Goal: Task Accomplishment & Management: Complete application form

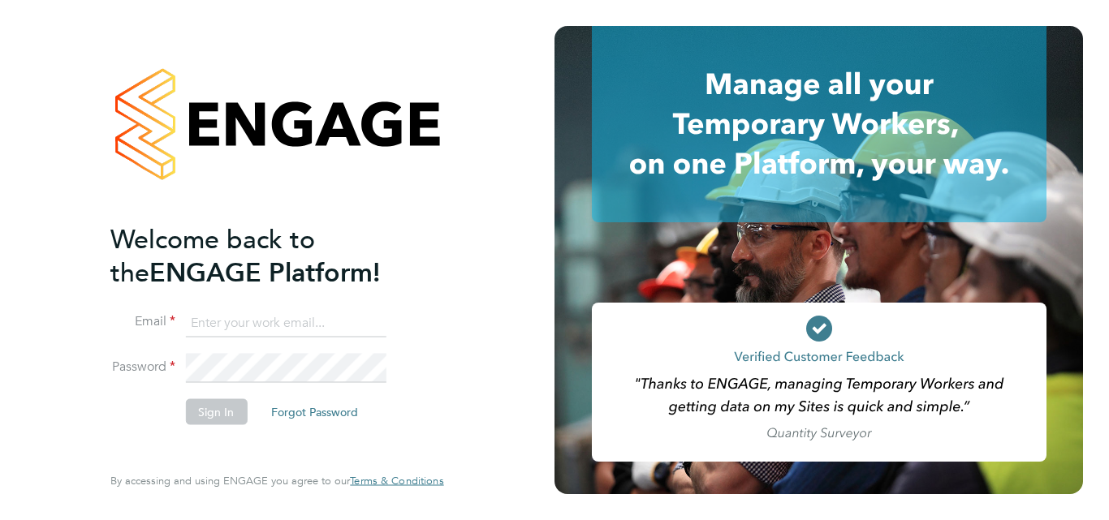
type input "Pauljwhite001@gmail.com"
click at [219, 412] on button "Sign In" at bounding box center [216, 412] width 62 height 26
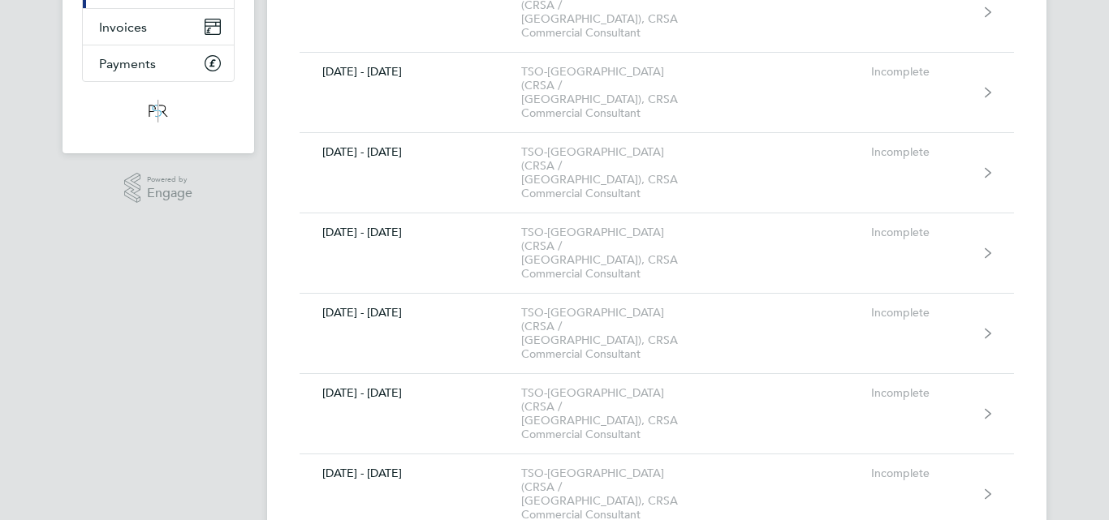
scroll to position [487, 0]
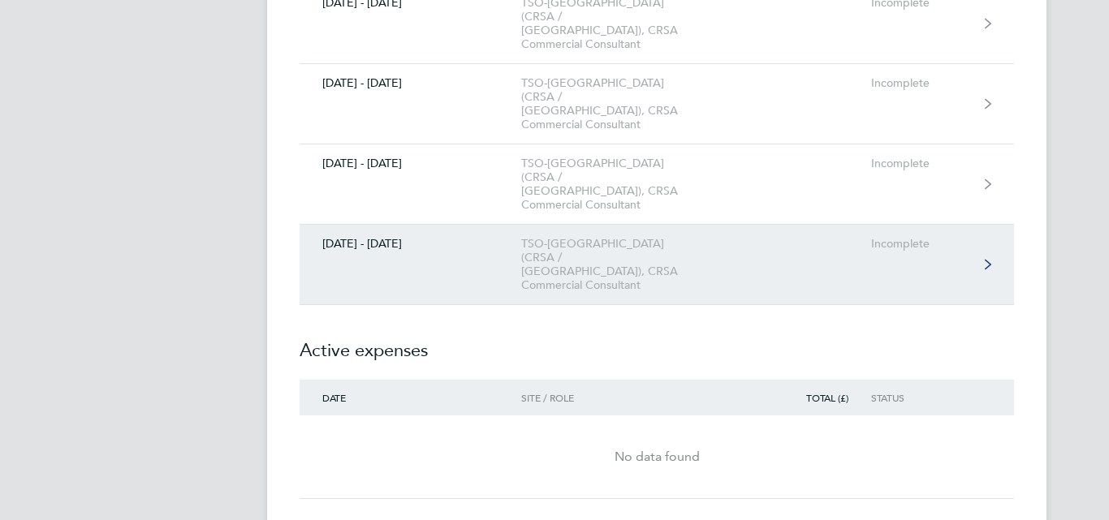
click at [388, 225] on link "[DATE] - [DATE] TSO-[GEOGRAPHIC_DATA] (CRSA / [GEOGRAPHIC_DATA]), CRSA Commerci…" at bounding box center [657, 265] width 714 height 80
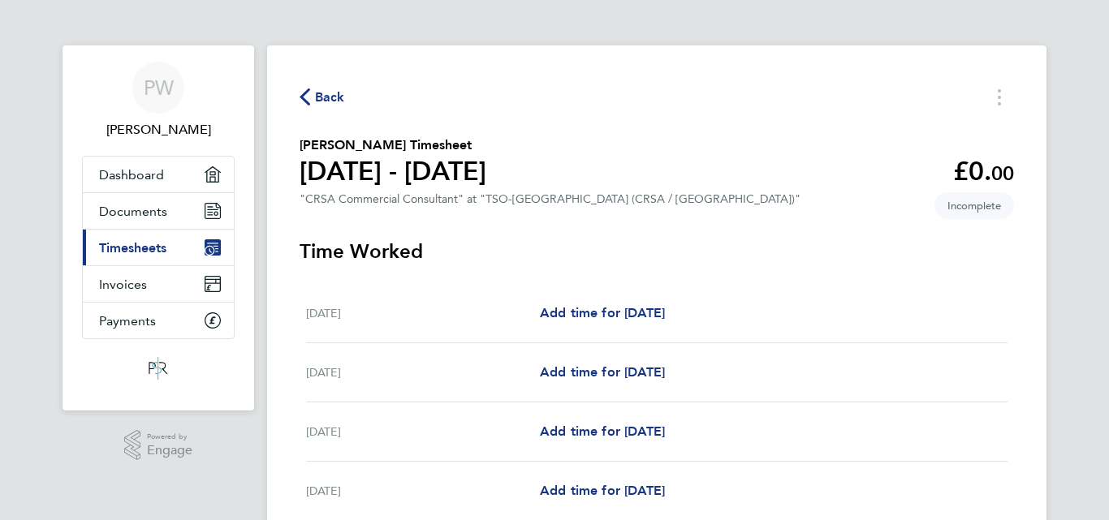
click at [296, 84] on div "Back [PERSON_NAME] Timesheet [DATE] - [DATE] £0. 00 "CRSA Commercial Consultant…" at bounding box center [656, 430] width 779 height 771
click at [305, 97] on icon "button" at bounding box center [305, 96] width 11 height 17
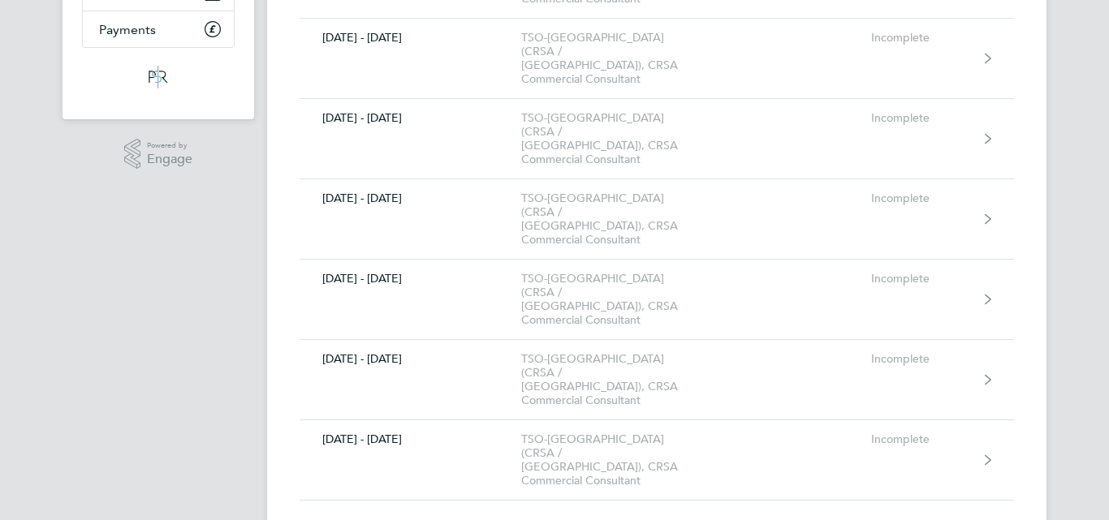
scroll to position [325, 0]
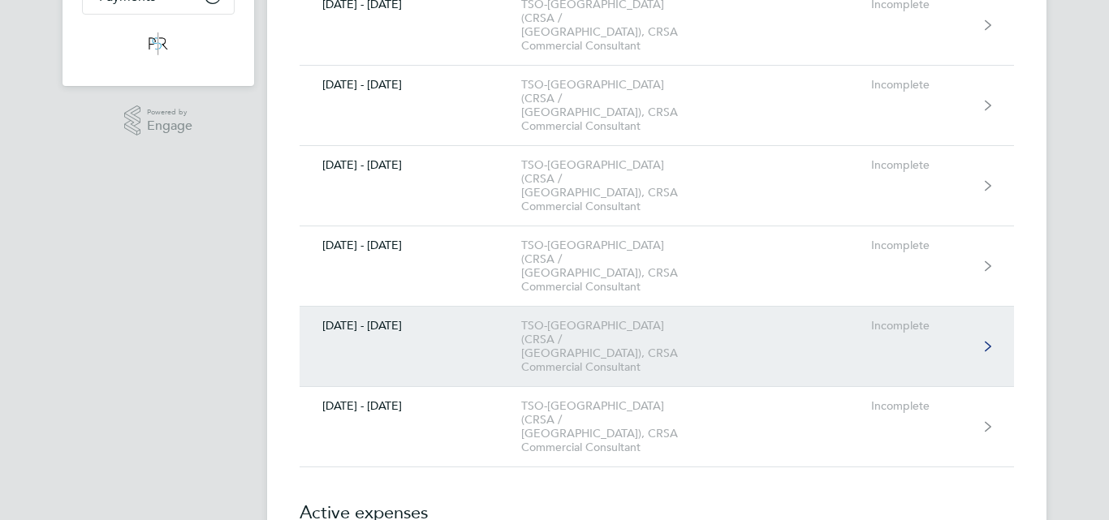
click at [389, 319] on div "[DATE] - [DATE]" at bounding box center [411, 326] width 222 height 14
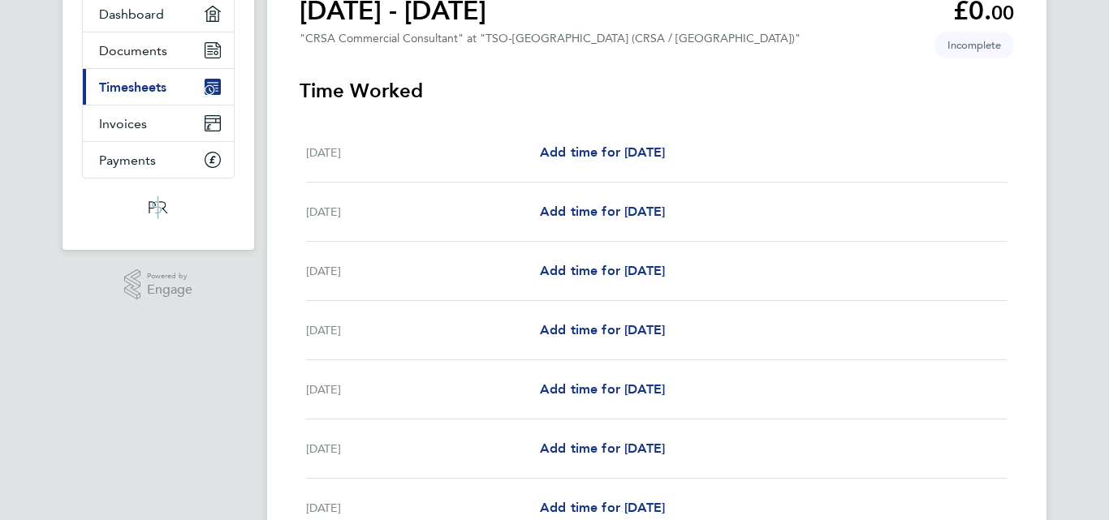
scroll to position [162, 0]
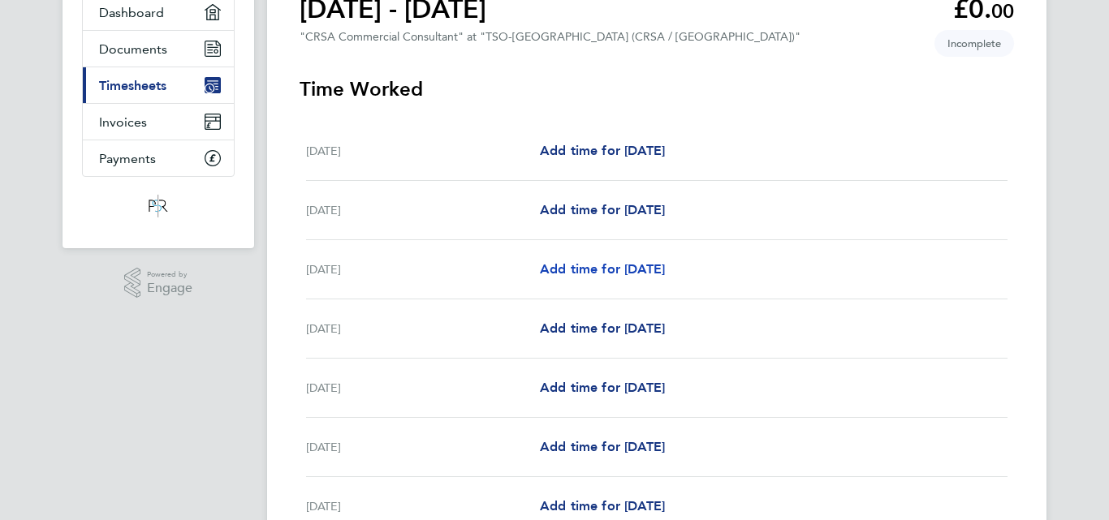
click at [568, 270] on span "Add time for [DATE]" at bounding box center [602, 268] width 125 height 15
select select "60"
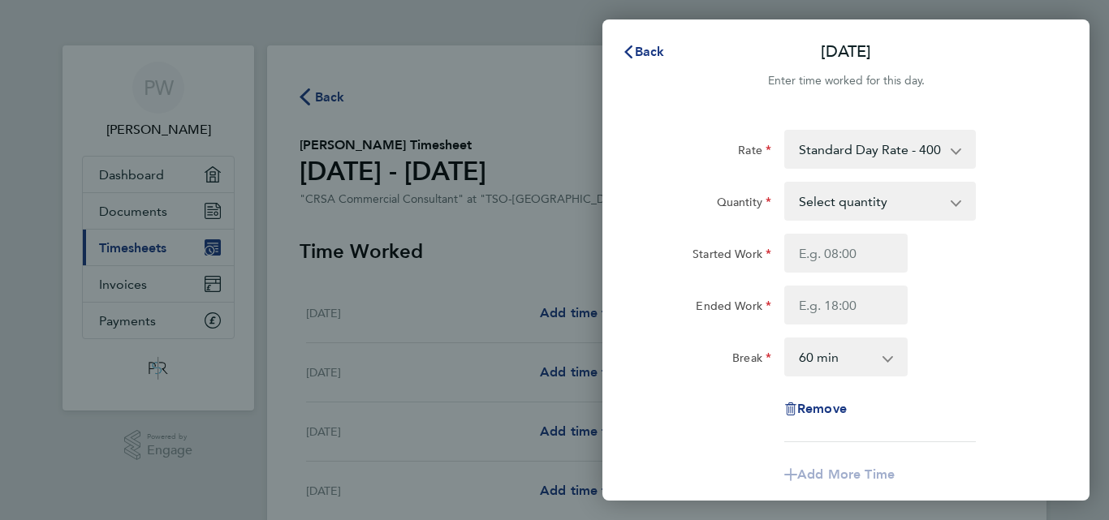
click at [886, 208] on select "Select quantity 0.5 1" at bounding box center [870, 201] width 169 height 36
select select "1"
click at [786, 183] on select "Select quantity 0.5 1" at bounding box center [870, 201] width 169 height 36
click at [830, 260] on input "Started Work" at bounding box center [845, 253] width 123 height 39
type input "08:00"
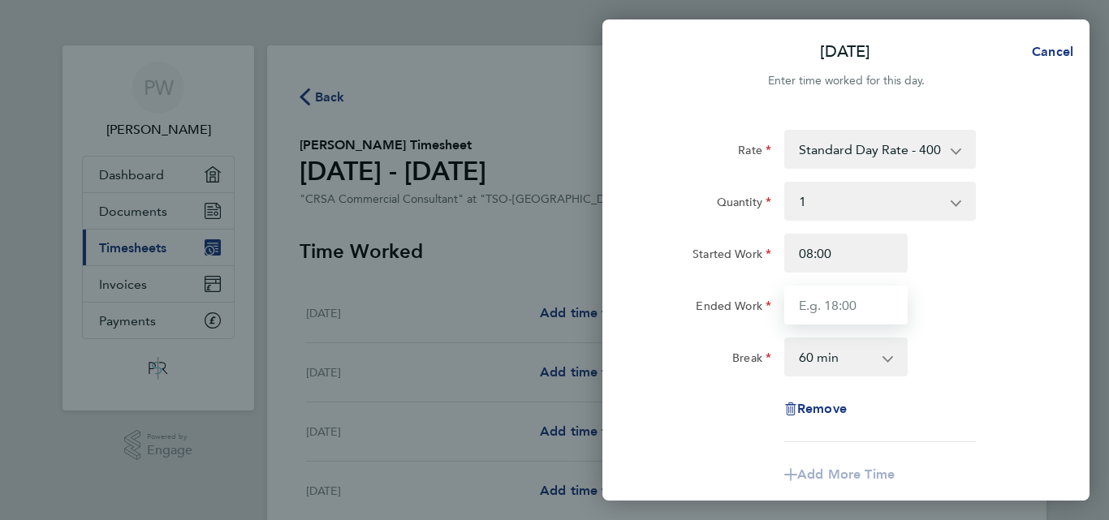
click at [827, 308] on input "Ended Work" at bounding box center [845, 305] width 123 height 39
type input "18:00"
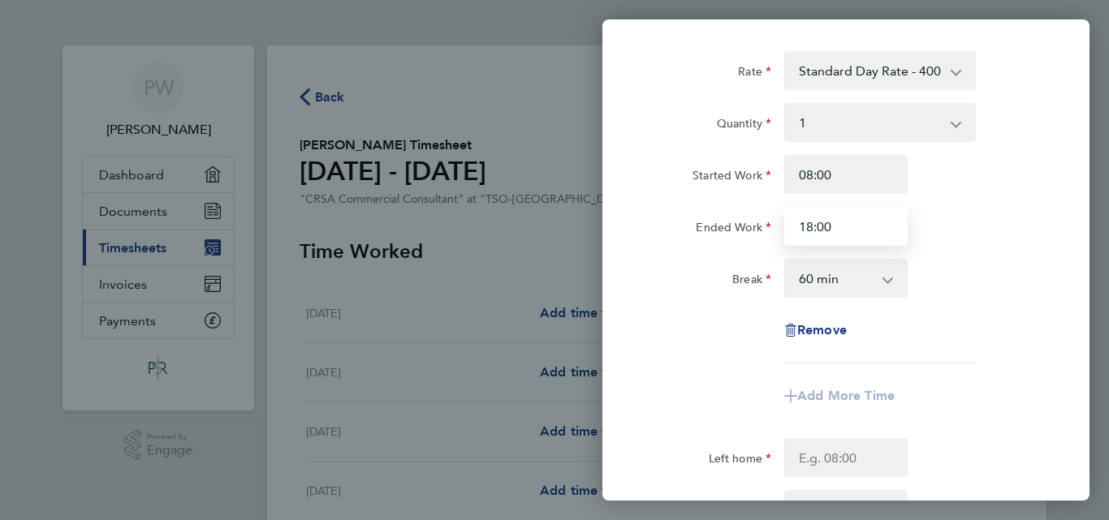
scroll to position [162, 0]
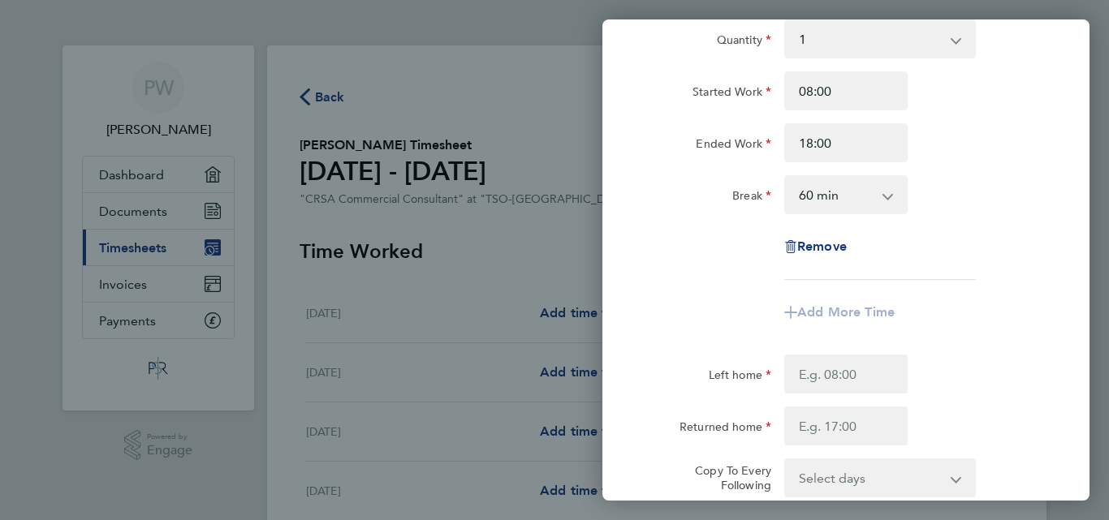
click at [833, 183] on select "0 min 15 min 30 min 45 min 60 min 75 min 90 min" at bounding box center [836, 195] width 101 height 36
select select "0"
click at [786, 177] on select "0 min 15 min 30 min 45 min 60 min 75 min 90 min" at bounding box center [836, 195] width 101 height 36
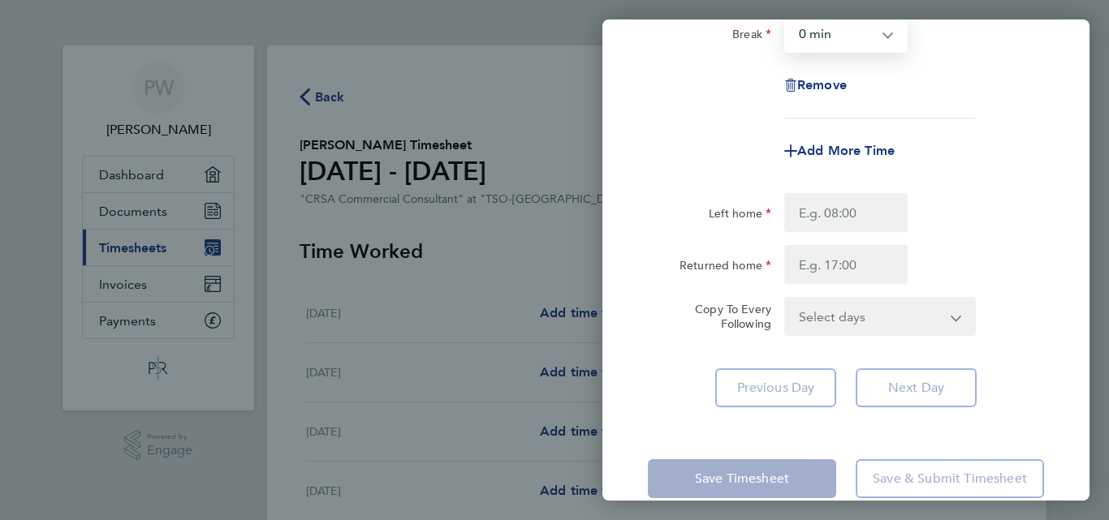
scroll to position [325, 0]
click at [822, 212] on input "Left home" at bounding box center [845, 211] width 123 height 39
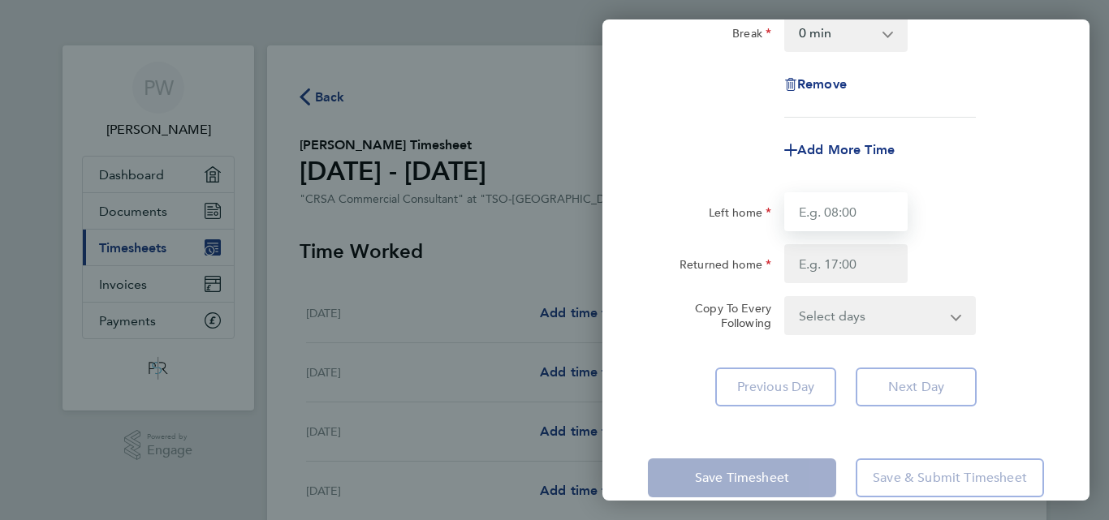
type input "07:59"
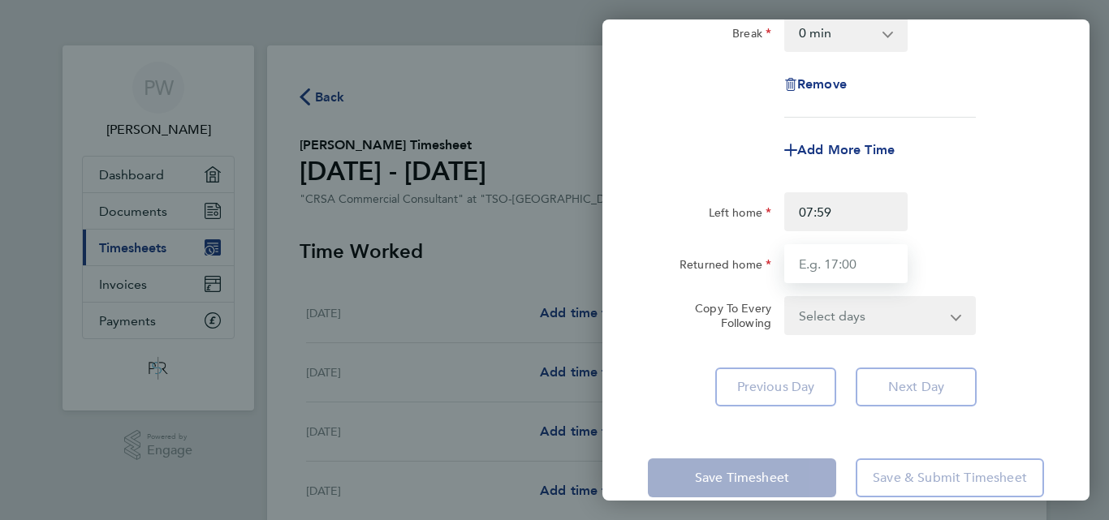
click at [827, 268] on input "Returned home" at bounding box center [845, 263] width 123 height 39
type input "18:01"
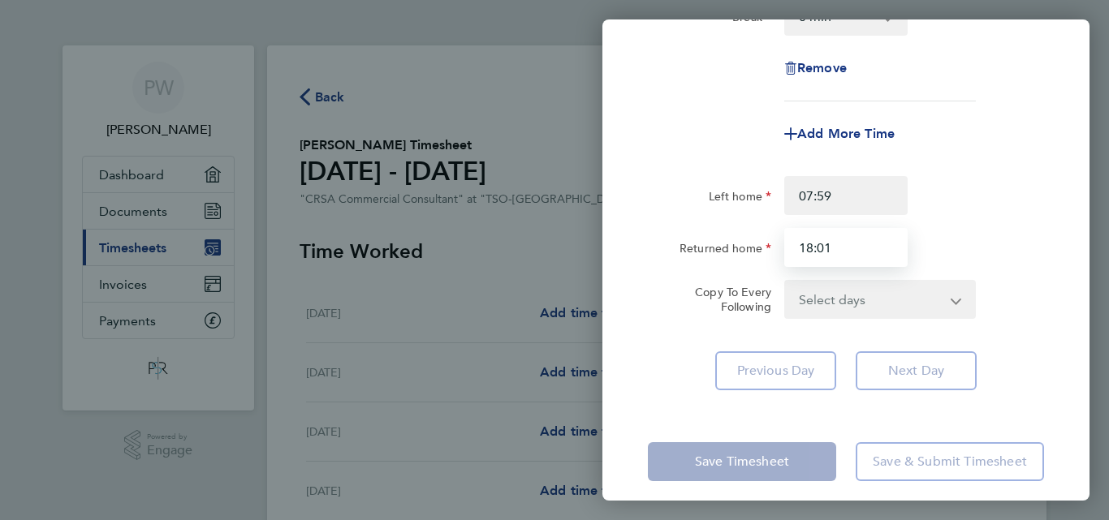
scroll to position [354, 0]
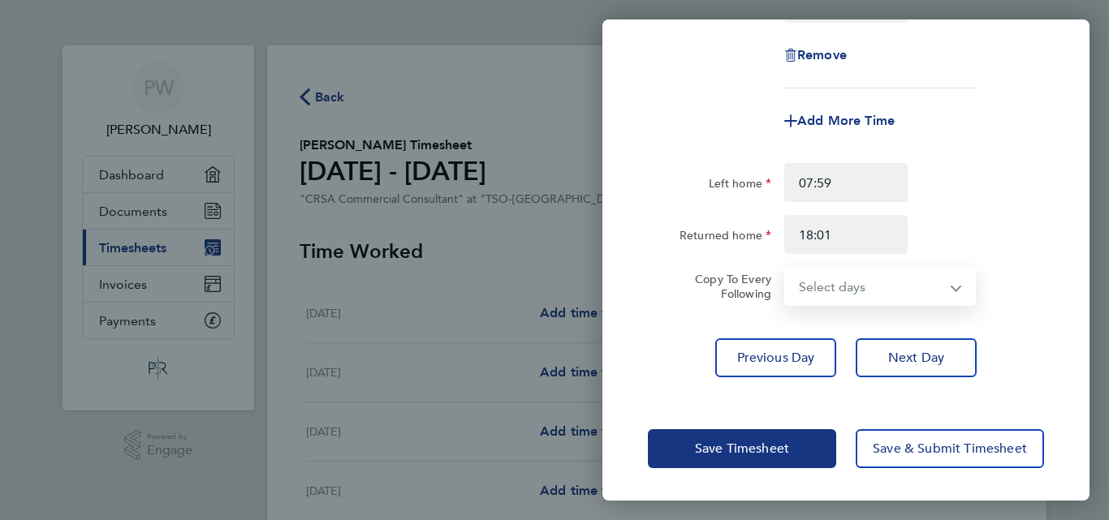
click at [824, 285] on select "Select days Day [DATE] [DATE] [DATE] [DATE]" at bounding box center [871, 287] width 171 height 36
select select "DAY"
click at [786, 269] on select "Select days Day [DATE] [DATE] [DATE] [DATE]" at bounding box center [871, 287] width 171 height 36
select select "[DATE]"
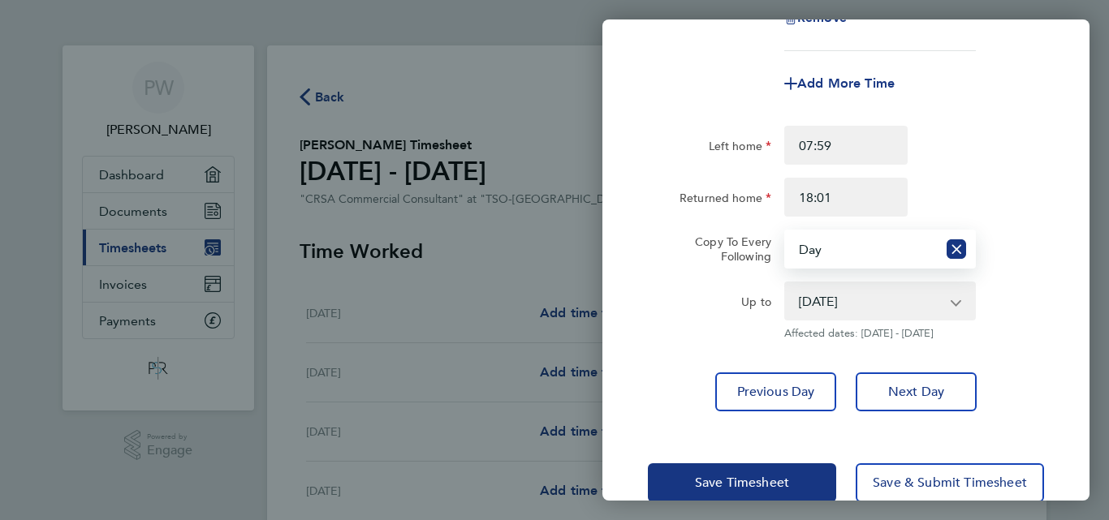
scroll to position [425, 0]
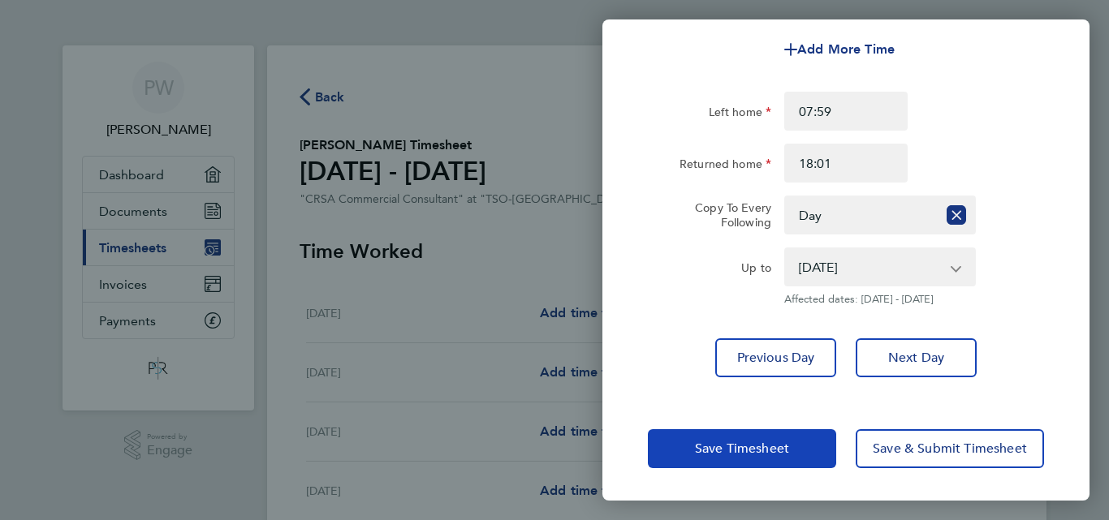
click at [730, 447] on span "Save Timesheet" at bounding box center [742, 449] width 94 height 16
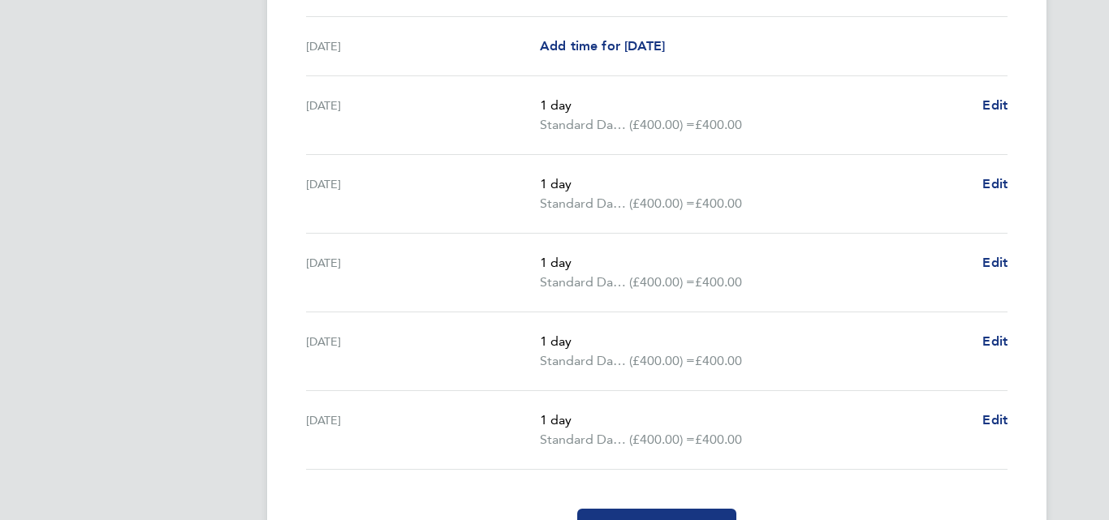
scroll to position [600, 0]
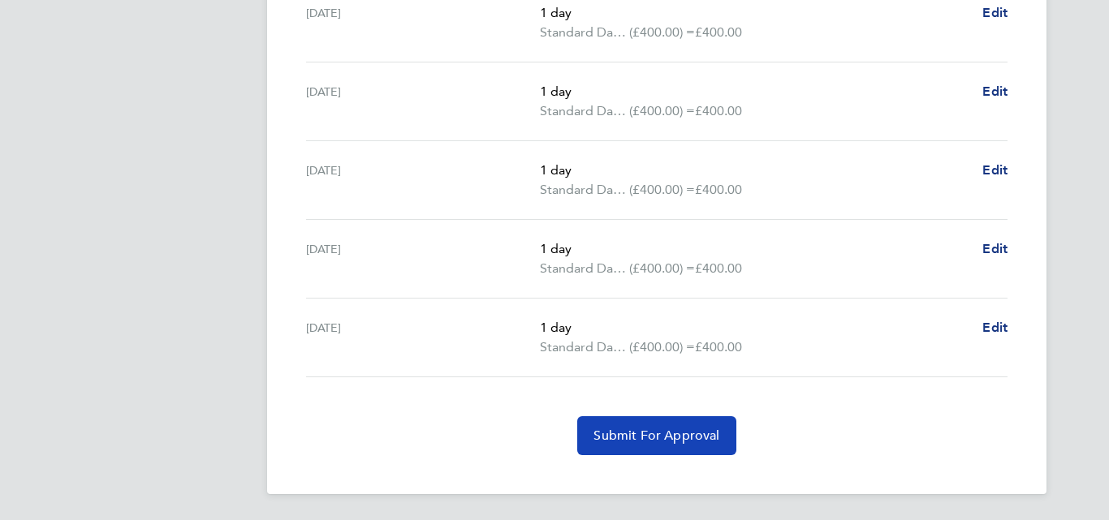
click at [637, 435] on span "Submit For Approval" at bounding box center [657, 436] width 126 height 16
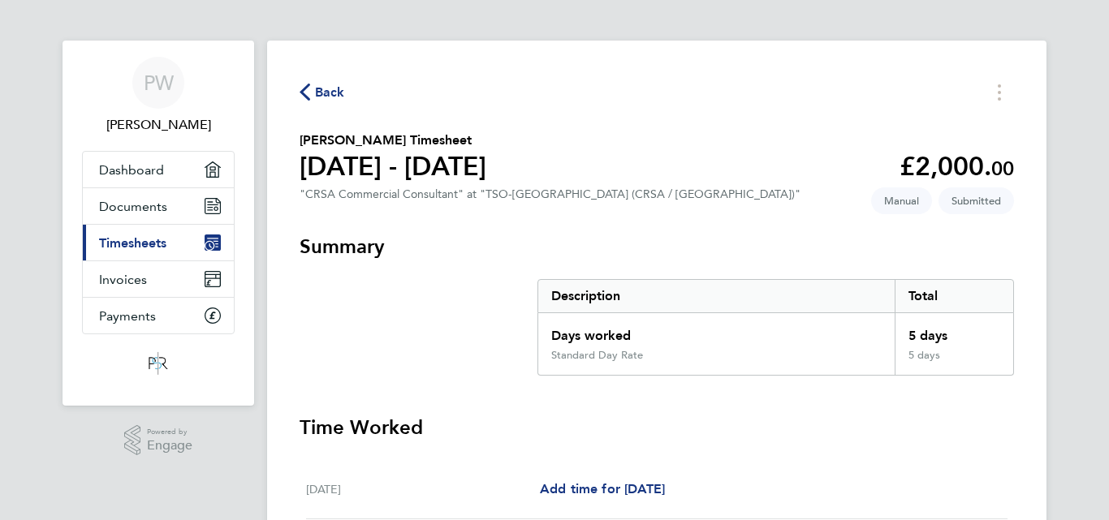
scroll to position [0, 0]
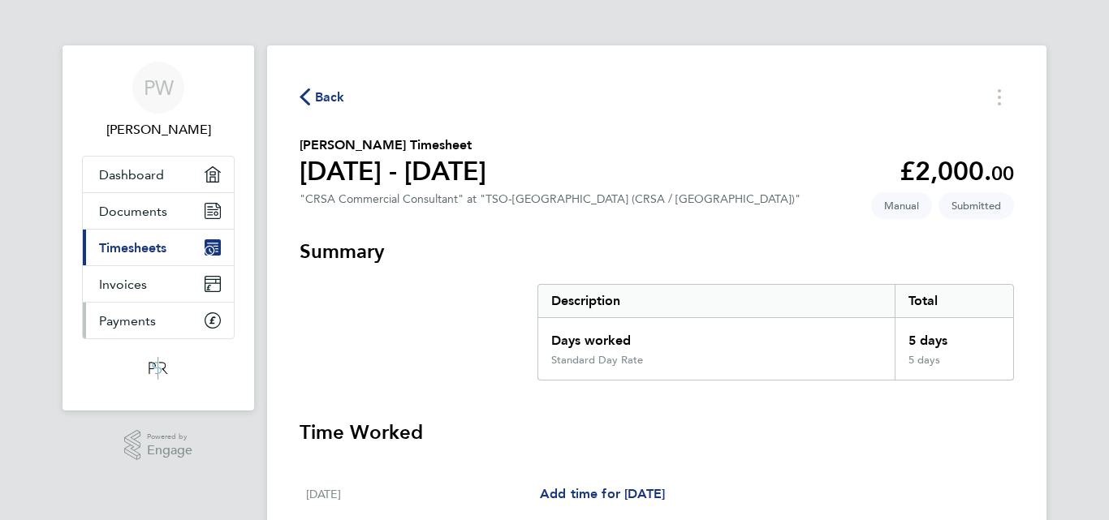
click at [132, 320] on span "Payments" at bounding box center [127, 320] width 57 height 15
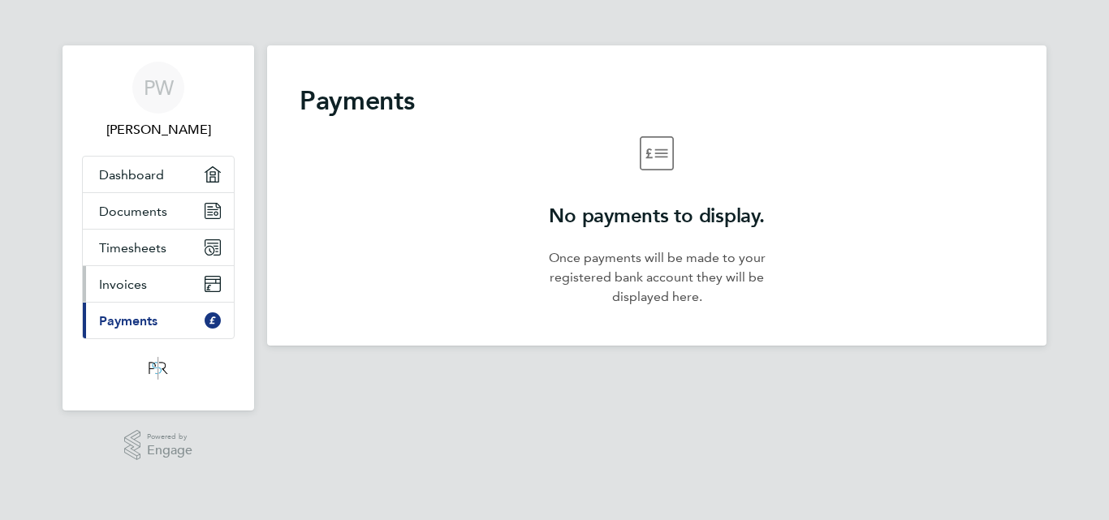
click at [198, 287] on link "Invoices" at bounding box center [158, 284] width 151 height 36
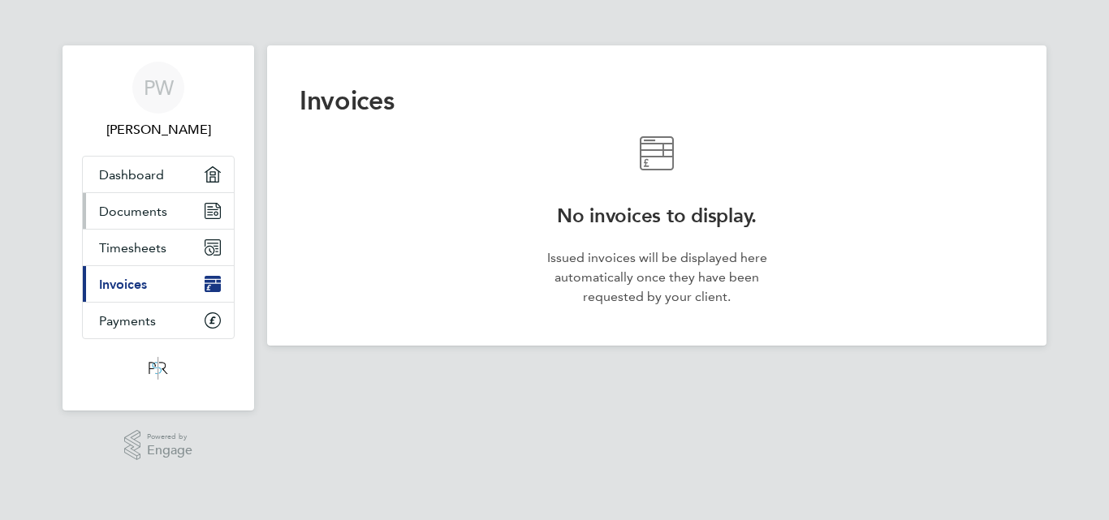
click at [126, 205] on span "Documents" at bounding box center [133, 211] width 68 height 15
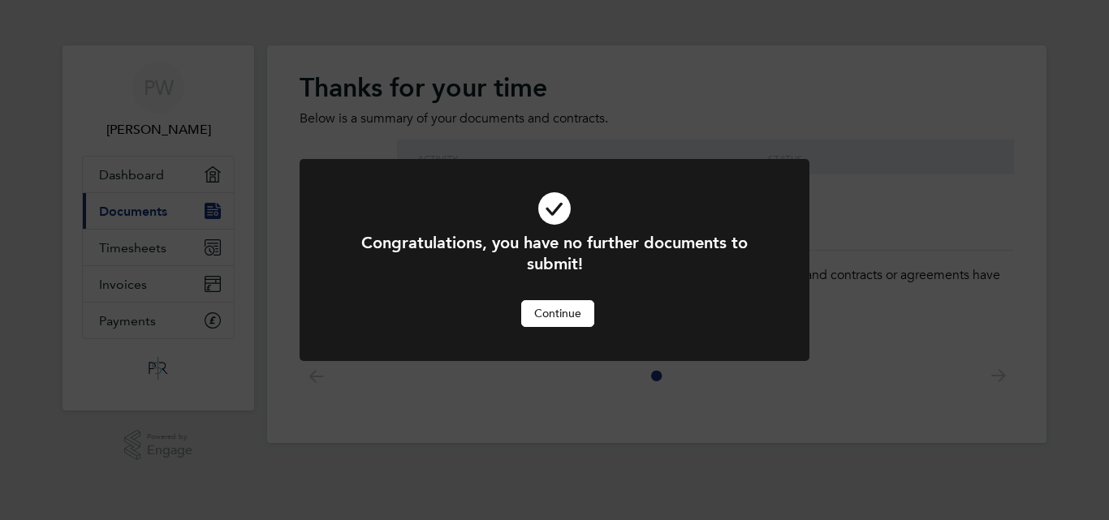
click at [548, 309] on button "Continue" at bounding box center [557, 313] width 73 height 26
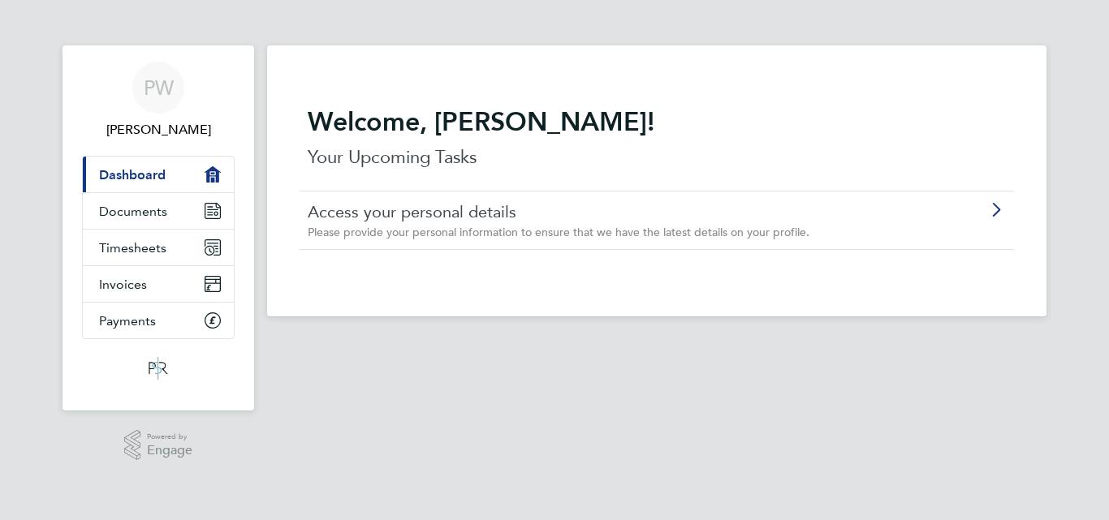
click at [734, 222] on link "Access your personal details" at bounding box center [611, 211] width 607 height 21
